Goal: Task Accomplishment & Management: Manage account settings

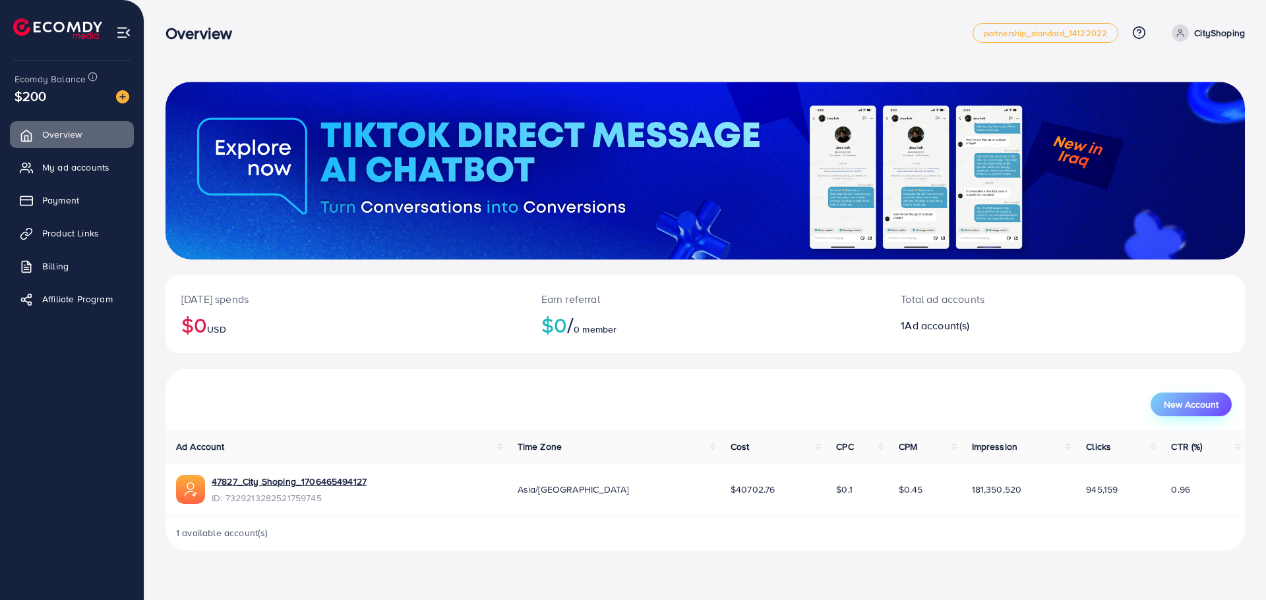
click at [1183, 404] on span "New Account" at bounding box center [1190, 404] width 55 height 9
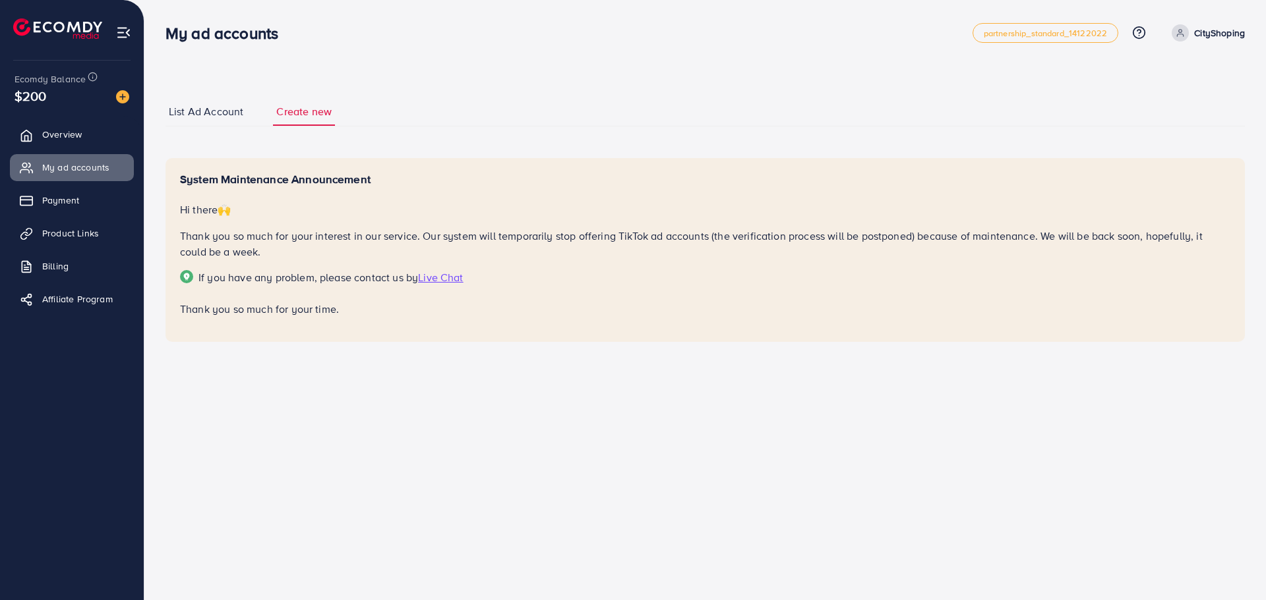
click at [436, 274] on span "Live Chat" at bounding box center [440, 277] width 45 height 15
click at [85, 129] on link "Overview" at bounding box center [72, 134] width 124 height 26
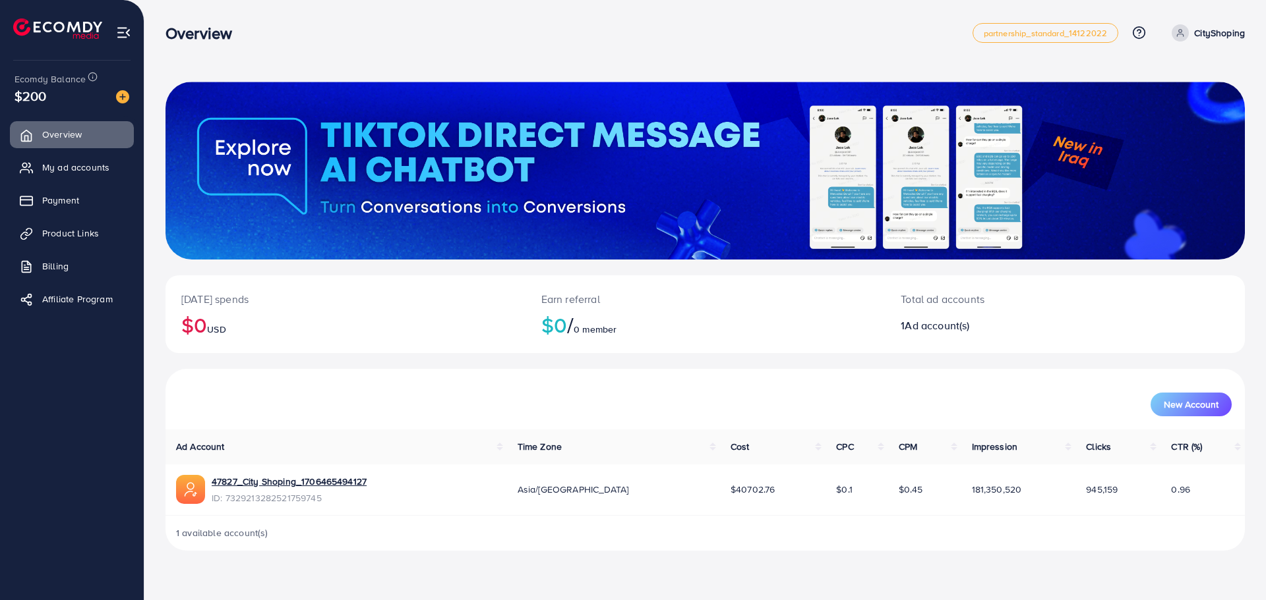
click at [794, 319] on h2 "$0 / 0 member" at bounding box center [705, 324] width 328 height 25
click at [1192, 400] on span "New Account" at bounding box center [1190, 404] width 55 height 9
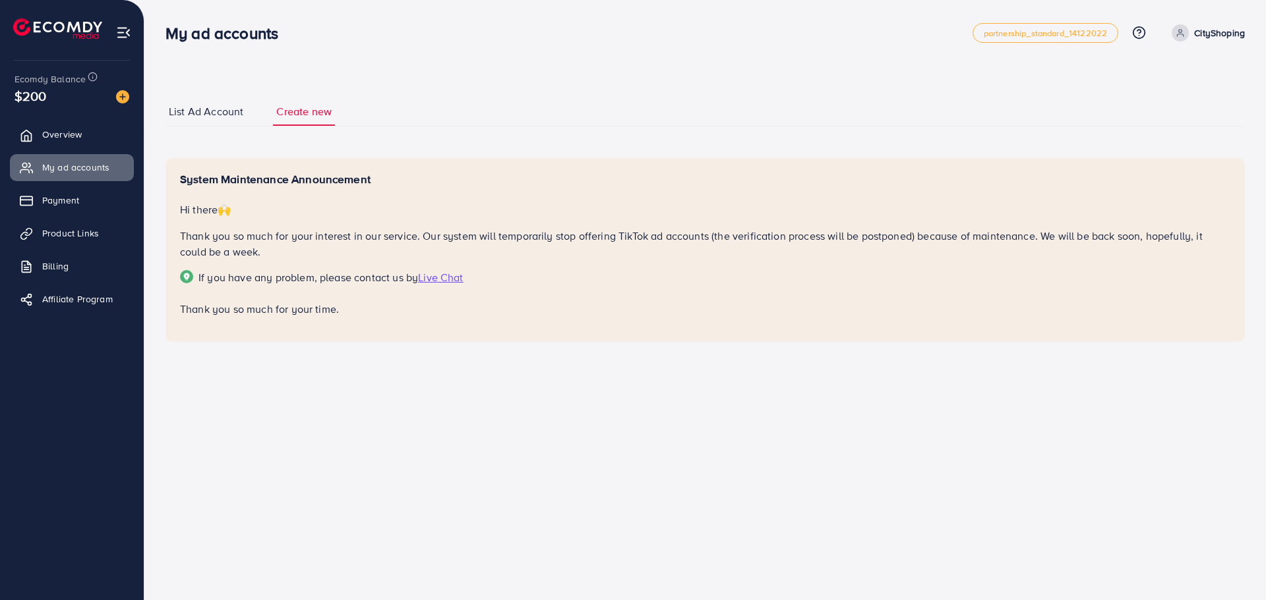
click at [188, 110] on span "List Ad Account" at bounding box center [206, 111] width 74 height 15
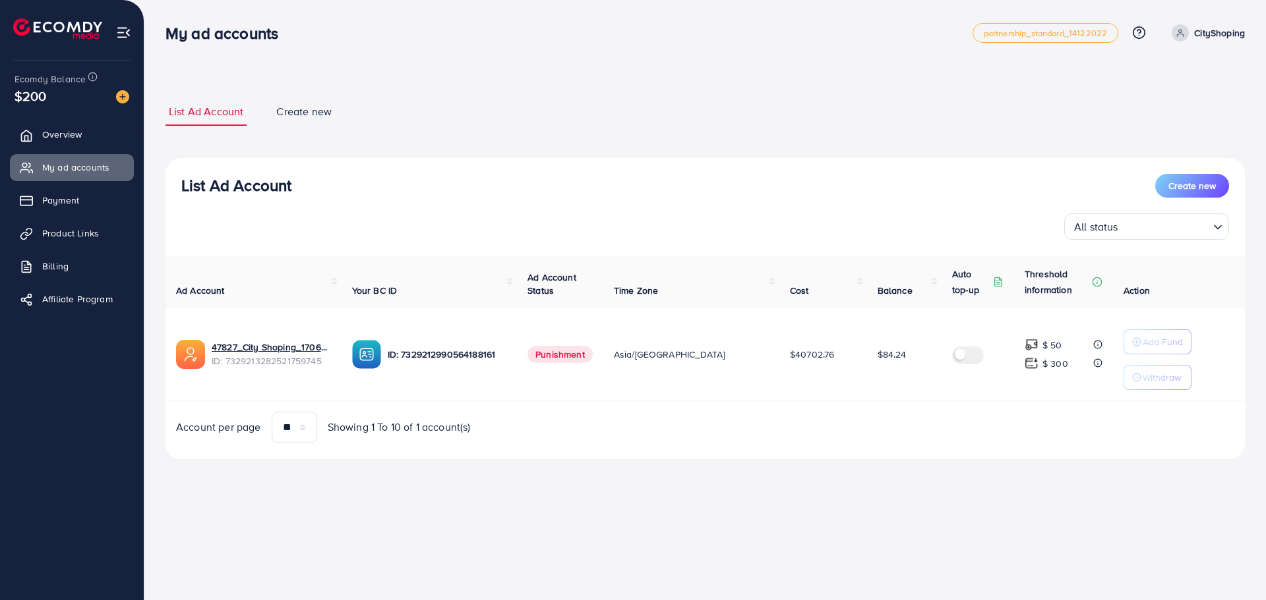
click at [593, 355] on span "Punishment" at bounding box center [559, 354] width 65 height 17
